Goal: Task Accomplishment & Management: Use online tool/utility

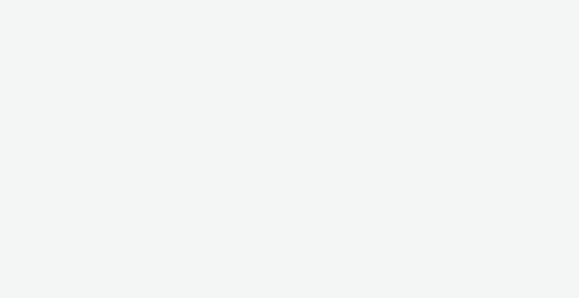
select select "2fc77e36-bb93-4aa3-9dff-dcb08e02eac6"
select select "2405a9d4-3350-4458-8d06-44f78962fa76"
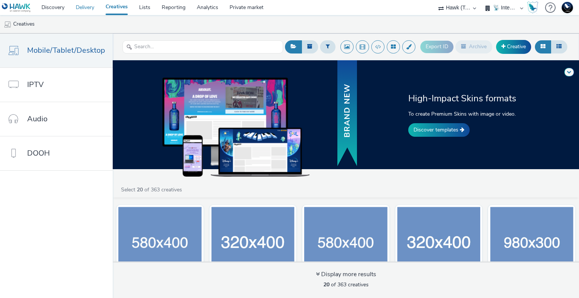
drag, startPoint x: 87, startPoint y: 7, endPoint x: 93, endPoint y: 15, distance: 9.9
click at [87, 7] on link "Delivery" at bounding box center [85, 7] width 30 height 15
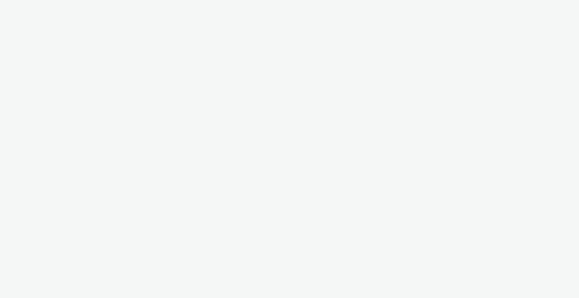
select select "2fc77e36-bb93-4aa3-9dff-dcb08e02eac6"
select select "2405a9d4-3350-4458-8d06-44f78962fa76"
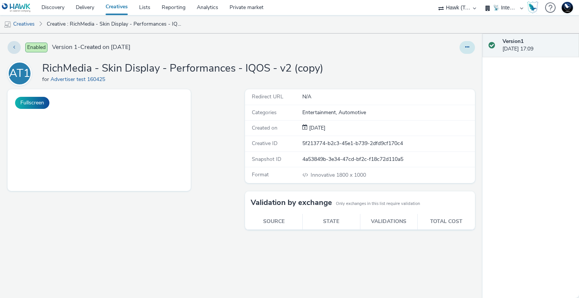
click at [473, 49] on button at bounding box center [466, 47] width 15 height 13
click at [456, 64] on link "Edit" at bounding box center [446, 62] width 57 height 15
